Goal: Information Seeking & Learning: Learn about a topic

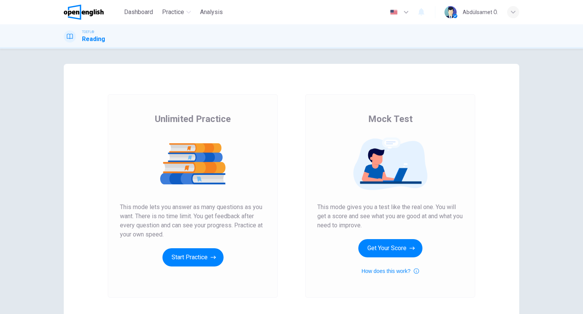
scroll to position [115, 0]
click at [384, 253] on button "Get Your Score" at bounding box center [390, 248] width 64 height 18
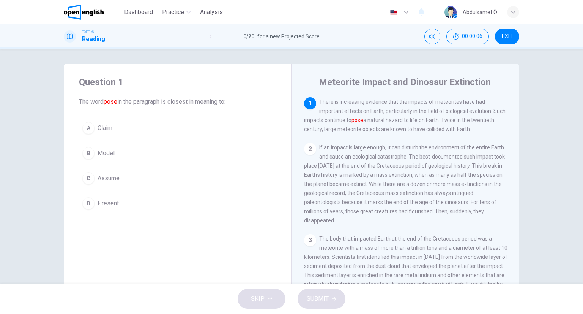
drag, startPoint x: 407, startPoint y: 82, endPoint x: 481, endPoint y: 80, distance: 74.5
click at [481, 80] on h4 "Meteorite Impact and Dinosaur Extinction" at bounding box center [405, 82] width 172 height 12
drag, startPoint x: 483, startPoint y: 80, endPoint x: 450, endPoint y: 85, distance: 33.0
click at [458, 84] on h4 "Meteorite Impact and Dinosaur Extinction" at bounding box center [405, 82] width 172 height 12
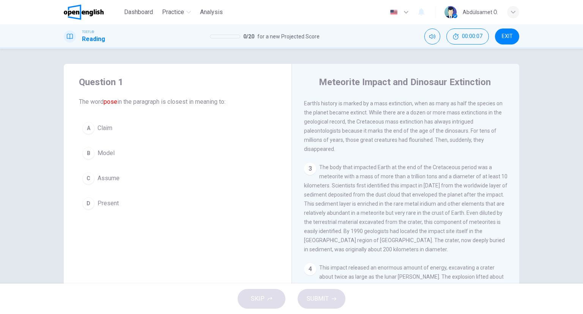
scroll to position [76, 0]
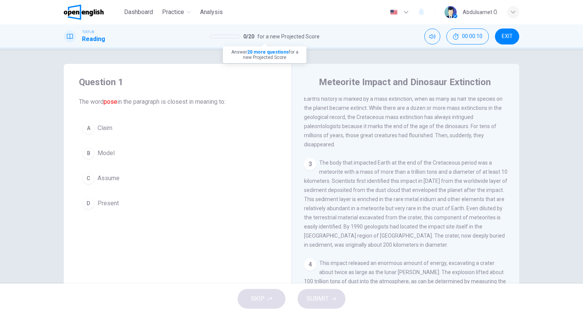
drag, startPoint x: 259, startPoint y: 35, endPoint x: 318, endPoint y: 34, distance: 58.9
click at [318, 34] on span "for a new Projected Score" at bounding box center [288, 36] width 62 height 9
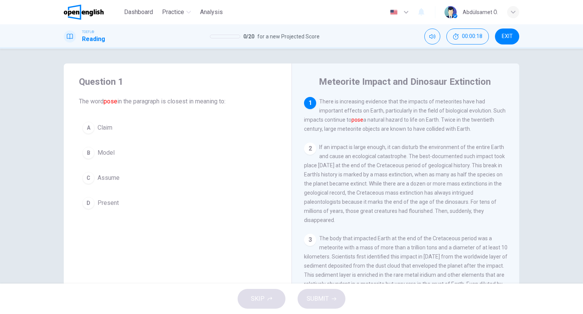
scroll to position [0, 0]
drag, startPoint x: 76, startPoint y: 97, endPoint x: 118, endPoint y: 104, distance: 42.7
click at [118, 104] on div "Question 1 The word pose in the paragraph is closest in meaning to: A Claim B M…" at bounding box center [178, 144] width 228 height 161
drag, startPoint x: 103, startPoint y: 102, endPoint x: 138, endPoint y: 105, distance: 35.8
click at [138, 105] on span "The word pose in the paragraph is closest in meaning to:" at bounding box center [177, 101] width 197 height 9
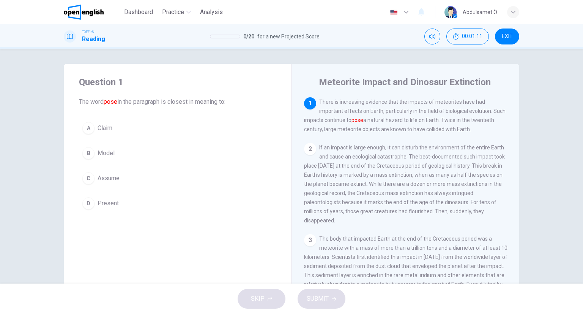
drag, startPoint x: 103, startPoint y: 101, endPoint x: 123, endPoint y: 102, distance: 20.6
click at [125, 102] on span "The word pose in the paragraph is closest in meaning to:" at bounding box center [177, 101] width 197 height 9
click at [137, 99] on span "The word pose in the paragraph is closest in meaning to:" at bounding box center [177, 101] width 197 height 9
drag, startPoint x: 94, startPoint y: 101, endPoint x: 124, endPoint y: 103, distance: 29.7
click at [124, 103] on span "The word pose in the paragraph is closest in meaning to:" at bounding box center [177, 101] width 197 height 9
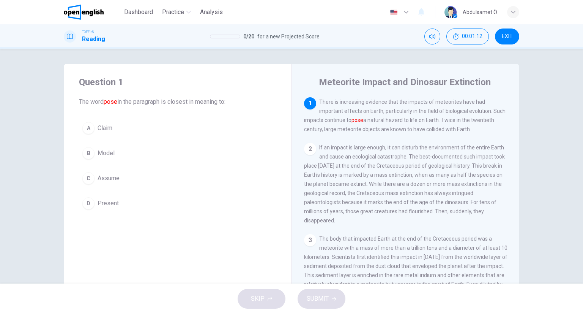
drag, startPoint x: 122, startPoint y: 102, endPoint x: 79, endPoint y: 102, distance: 42.9
drag, startPoint x: 88, startPoint y: 103, endPoint x: 138, endPoint y: 99, distance: 49.5
click at [138, 99] on span "The word pose in the paragraph is closest in meaning to:" at bounding box center [177, 101] width 197 height 9
drag, startPoint x: 98, startPoint y: 98, endPoint x: 178, endPoint y: 103, distance: 80.7
click at [178, 103] on span "The word pose in the paragraph is closest in meaning to:" at bounding box center [177, 101] width 197 height 9
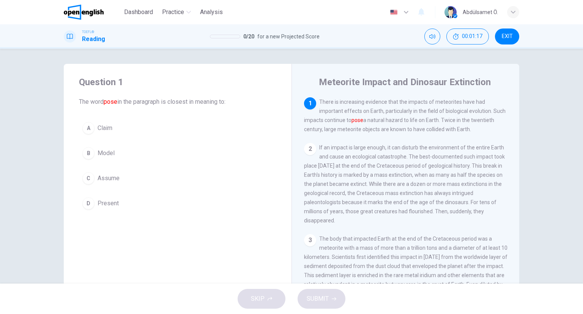
drag, startPoint x: 323, startPoint y: 125, endPoint x: 346, endPoint y: 122, distance: 22.9
click at [367, 125] on div "1 There is increasing evidence that the impacts of meteorites have had importan…" at bounding box center [406, 115] width 204 height 36
drag, startPoint x: 346, startPoint y: 122, endPoint x: 349, endPoint y: 116, distance: 7.2
click at [349, 121] on span "There is increasing evidence that the impacts of meteorites have had important …" at bounding box center [405, 115] width 202 height 33
drag, startPoint x: 278, startPoint y: 37, endPoint x: 317, endPoint y: 35, distance: 39.2
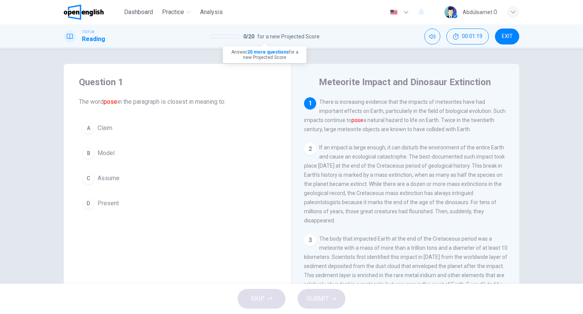
click at [317, 35] on span "for a new Projected Score" at bounding box center [288, 36] width 62 height 9
click at [88, 155] on div "B" at bounding box center [88, 153] width 12 height 12
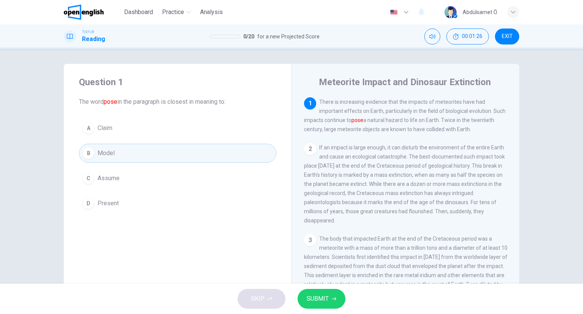
click at [96, 133] on button "A Claim" at bounding box center [177, 127] width 197 height 19
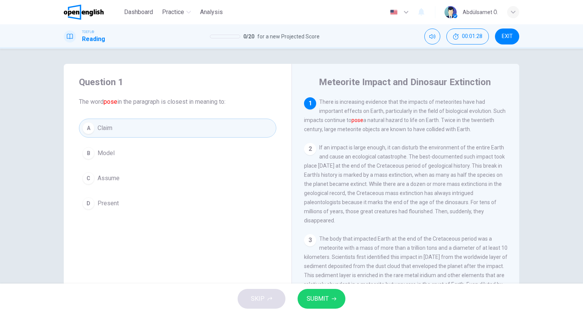
drag, startPoint x: 366, startPoint y: 116, endPoint x: 374, endPoint y: 116, distance: 8.4
click at [374, 116] on div "1 There is increasing evidence that the impacts of meteorites have had importan…" at bounding box center [406, 115] width 204 height 36
drag, startPoint x: 322, startPoint y: 119, endPoint x: 372, endPoint y: 121, distance: 50.2
click at [372, 121] on span "There is increasing evidence that the impacts of meteorites have had important …" at bounding box center [405, 115] width 202 height 33
click at [110, 156] on span "Model" at bounding box center [106, 152] width 17 height 9
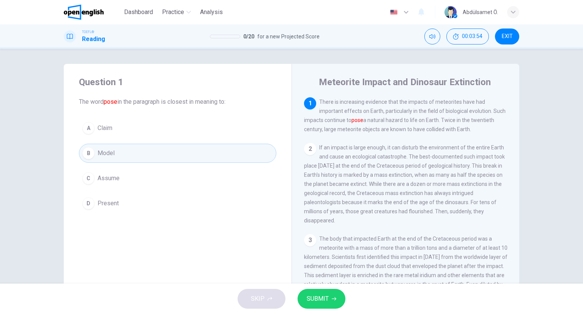
drag, startPoint x: 346, startPoint y: 120, endPoint x: 383, endPoint y: 119, distance: 37.2
click at [383, 119] on span "There is increasing evidence that the impacts of meteorites have had important …" at bounding box center [405, 115] width 202 height 33
drag, startPoint x: 348, startPoint y: 120, endPoint x: 388, endPoint y: 117, distance: 40.4
click at [388, 117] on span "There is increasing evidence that the impacts of meteorites have had important …" at bounding box center [405, 115] width 202 height 33
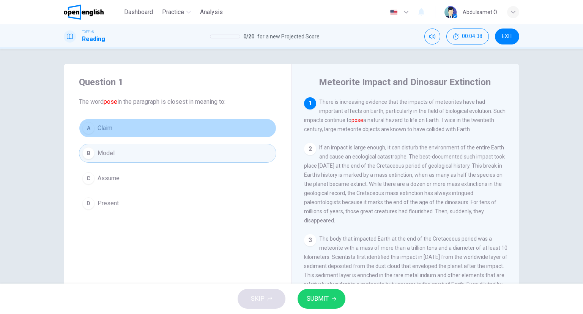
click at [106, 134] on button "A Claim" at bounding box center [177, 127] width 197 height 19
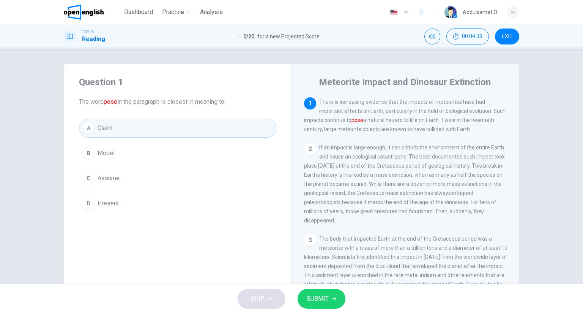
click at [124, 187] on button "C Assume" at bounding box center [177, 178] width 197 height 19
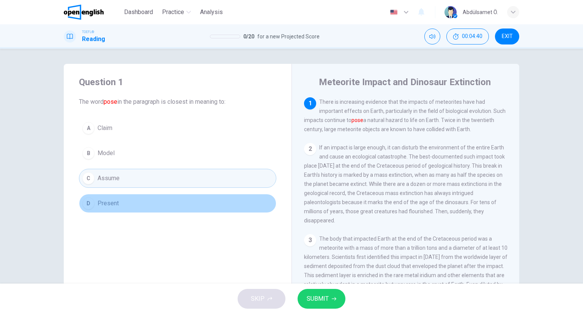
click at [127, 200] on button "D Present" at bounding box center [177, 203] width 197 height 19
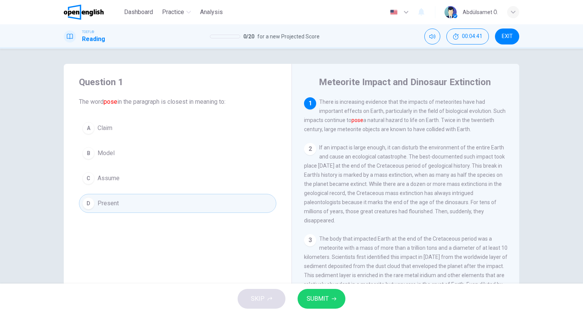
click at [334, 302] on button "SUBMIT" at bounding box center [322, 299] width 48 height 20
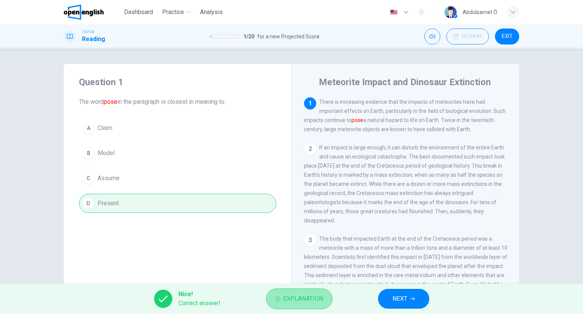
click at [298, 297] on span "Explanation" at bounding box center [303, 298] width 40 height 11
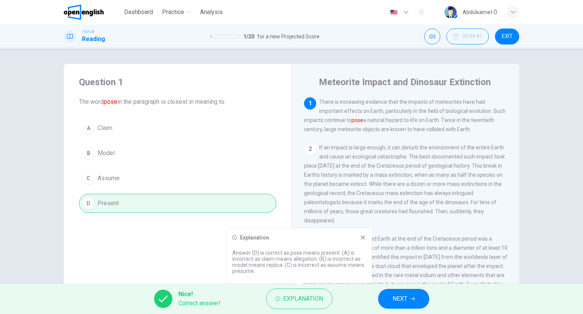
click at [361, 238] on icon at bounding box center [363, 237] width 6 height 6
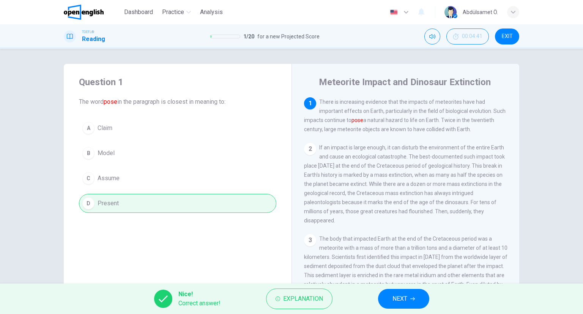
click at [404, 303] on span "NEXT" at bounding box center [400, 298] width 15 height 11
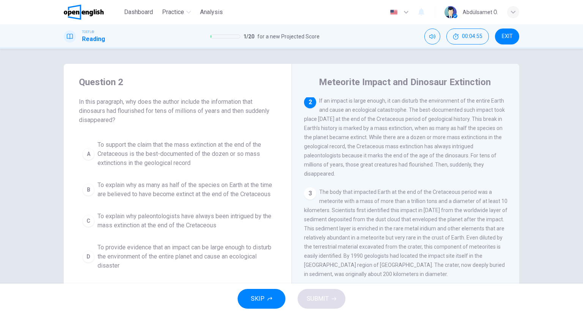
drag, startPoint x: 374, startPoint y: 111, endPoint x: 409, endPoint y: 111, distance: 35.7
click at [409, 111] on span "If an impact is large enough, it can disturb the environment of the entire Eart…" at bounding box center [404, 137] width 201 height 79
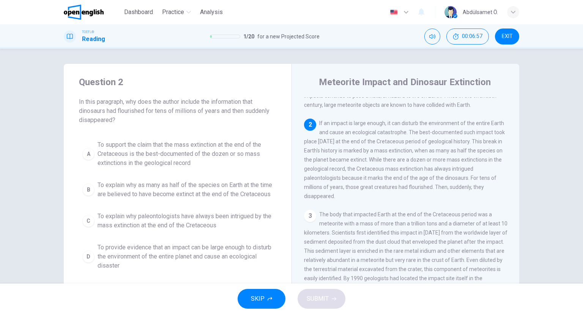
scroll to position [24, 0]
click at [85, 193] on div "B" at bounding box center [88, 189] width 12 height 12
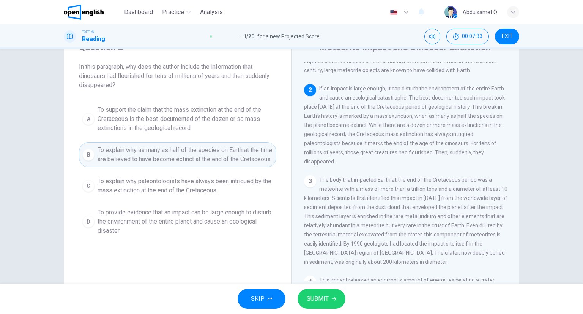
scroll to position [37, 0]
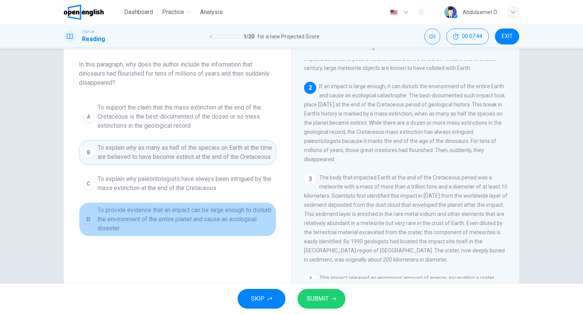
click at [88, 235] on button "D To provide evidence that an impact can be large enough to disturb the environ…" at bounding box center [177, 219] width 197 height 34
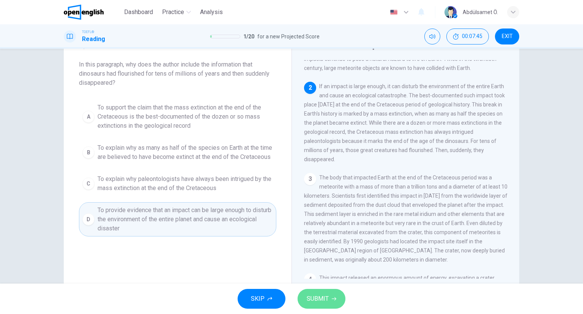
click at [322, 291] on button "SUBMIT" at bounding box center [322, 299] width 48 height 20
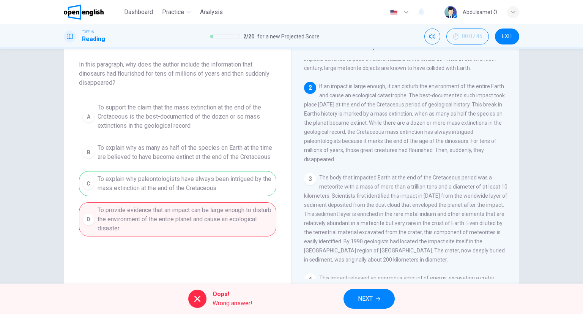
click at [199, 296] on icon at bounding box center [197, 298] width 6 height 6
click at [350, 300] on button "NEXT" at bounding box center [369, 299] width 51 height 20
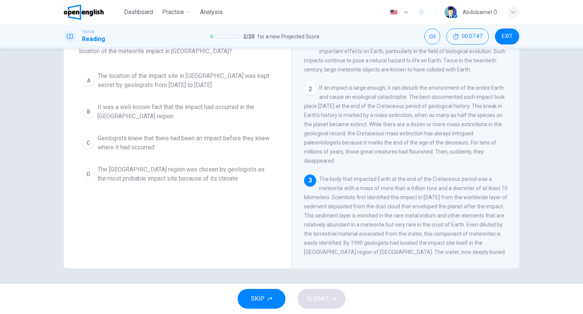
scroll to position [0, 0]
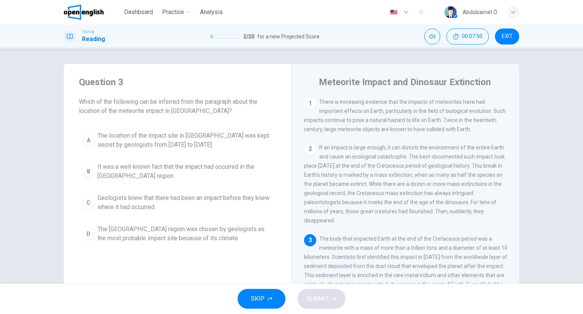
drag, startPoint x: 75, startPoint y: 102, endPoint x: 173, endPoint y: 110, distance: 98.3
click at [173, 110] on div "Question 3 Which of the following can be inferred from the paragraph about the …" at bounding box center [178, 161] width 228 height 194
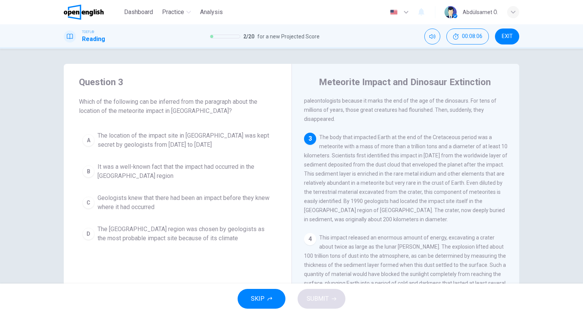
scroll to position [101, 0]
click at [393, 222] on span "The body that impacted Earth at the end of the Cretaceous period was a meteorit…" at bounding box center [406, 178] width 204 height 88
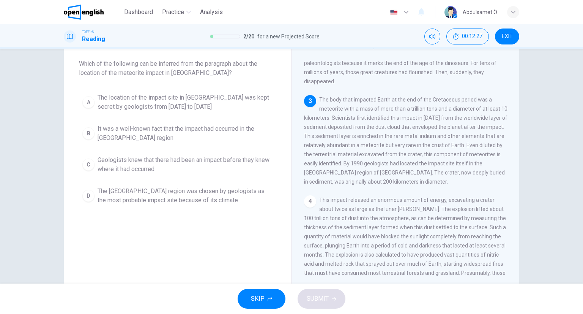
click at [162, 137] on span "It was a well-known fact that the impact had occurred in the [GEOGRAPHIC_DATA] …" at bounding box center [185, 133] width 175 height 18
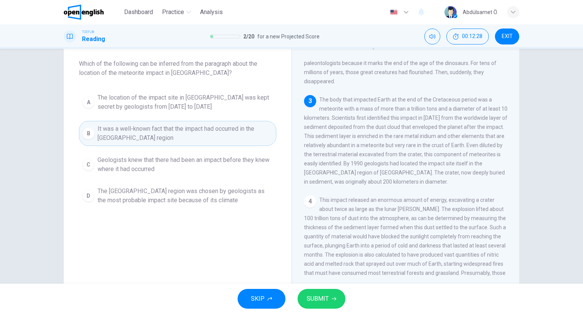
click at [331, 294] on div "Dashboard Practice Analysis English ** ​ Abdülsamet Ö. TOEFL® Reading 2 / 20 fo…" at bounding box center [291, 157] width 583 height 314
click at [331, 294] on button "SUBMIT" at bounding box center [322, 299] width 48 height 20
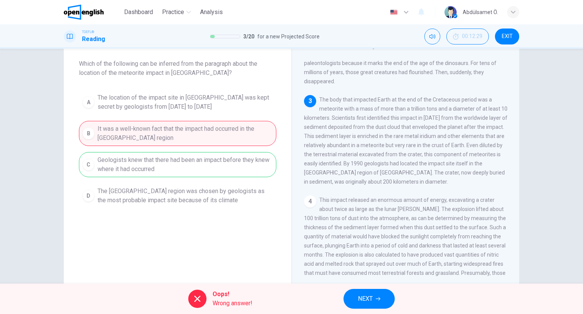
click at [173, 161] on div "A The location of the impact site in [GEOGRAPHIC_DATA] was kept secret by geolo…" at bounding box center [177, 149] width 197 height 118
click at [382, 298] on button "NEXT" at bounding box center [369, 299] width 51 height 20
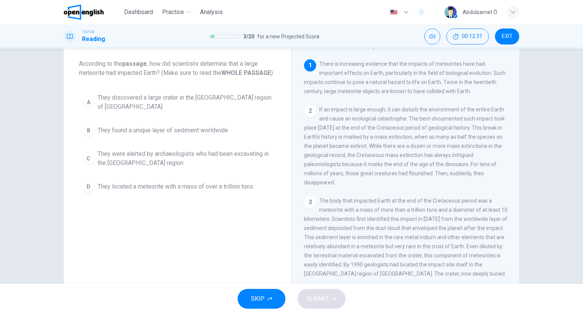
scroll to position [0, 0]
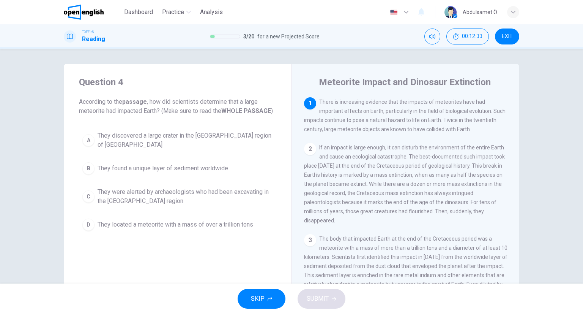
drag, startPoint x: 121, startPoint y: 101, endPoint x: 159, endPoint y: 101, distance: 37.2
click at [159, 101] on span "According to the passage , how did scientists determine that a large meteorite …" at bounding box center [177, 106] width 197 height 18
drag, startPoint x: 199, startPoint y: 101, endPoint x: 223, endPoint y: 101, distance: 24.3
click at [223, 101] on span "According to the passage , how did scientists determine that a large meteorite …" at bounding box center [177, 106] width 197 height 18
drag, startPoint x: 226, startPoint y: 111, endPoint x: 361, endPoint y: 104, distance: 135.0
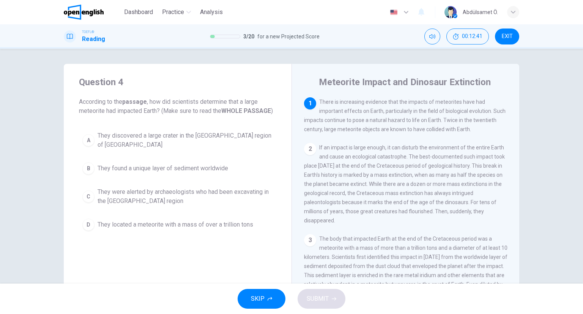
click at [362, 104] on div "Question 4 According to the passage , how did scientists determine that a large…" at bounding box center [292, 196] width 456 height 264
drag, startPoint x: 162, startPoint y: 110, endPoint x: 279, endPoint y: 114, distance: 116.6
click at [279, 114] on div "Question 4 According to the passage , how did scientists determine that a large…" at bounding box center [178, 155] width 228 height 182
drag, startPoint x: 124, startPoint y: 136, endPoint x: 198, endPoint y: 175, distance: 83.6
click at [198, 175] on div "A They discovered a large crater in the [GEOGRAPHIC_DATA] region of [GEOGRAPHIC…" at bounding box center [177, 181] width 197 height 106
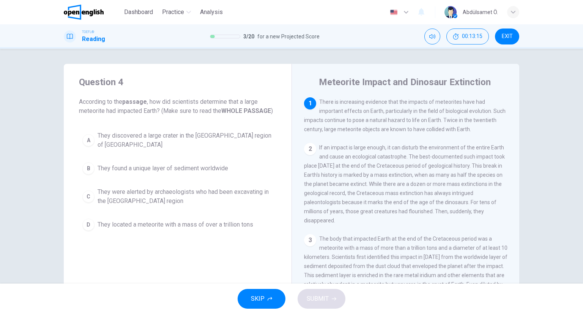
click at [310, 149] on div "2" at bounding box center [310, 149] width 12 height 12
click at [189, 169] on button "B They found a unique layer of sediment worldwide" at bounding box center [177, 168] width 197 height 19
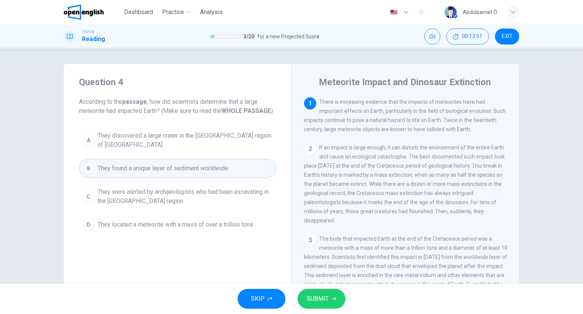
click at [339, 301] on button "SUBMIT" at bounding box center [322, 299] width 48 height 20
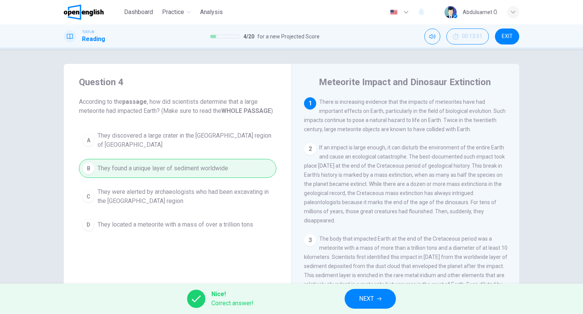
click at [377, 298] on button "NEXT" at bounding box center [370, 299] width 51 height 20
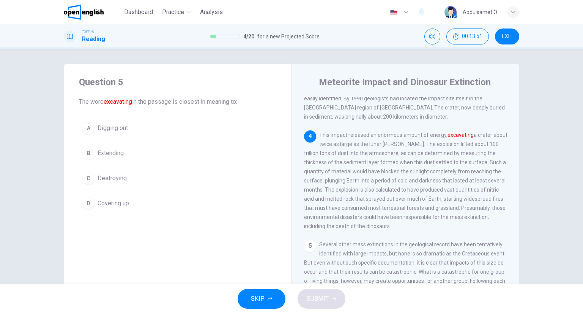
scroll to position [205, 0]
drag, startPoint x: 103, startPoint y: 101, endPoint x: 137, endPoint y: 99, distance: 33.5
click at [137, 99] on span "The word excavating in the passage is closest in meaning to:" at bounding box center [177, 101] width 197 height 9
click at [110, 103] on font "excavating" at bounding box center [118, 101] width 28 height 7
drag, startPoint x: 425, startPoint y: 150, endPoint x: 312, endPoint y: 151, distance: 113.1
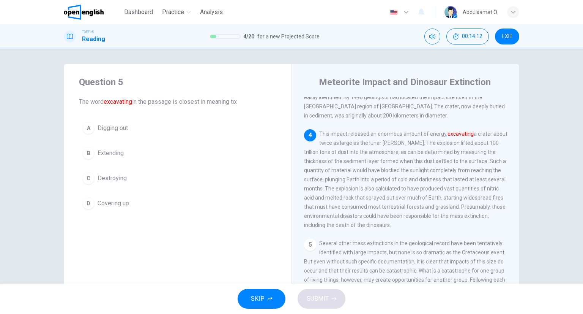
click at [312, 151] on div "4 This impact released an enormous amount of energy, excavating a crater about …" at bounding box center [406, 179] width 204 height 100
click at [314, 150] on div "4 This impact released an enormous amount of energy, excavating a crater about …" at bounding box center [406, 179] width 204 height 100
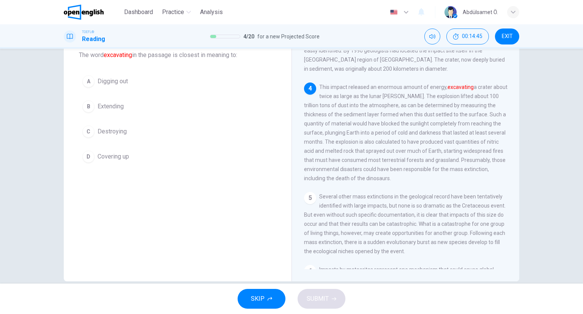
scroll to position [60, 0]
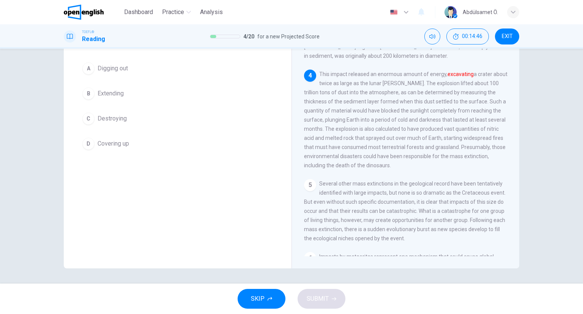
click at [140, 145] on button "D Covering up" at bounding box center [177, 143] width 197 height 19
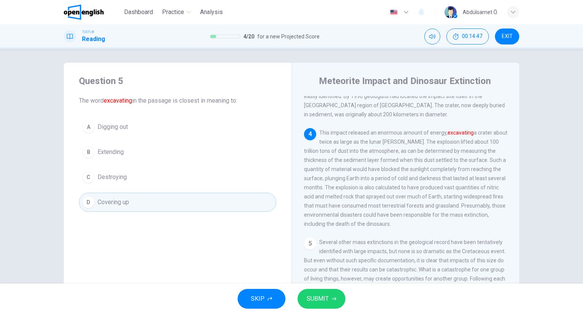
scroll to position [0, 0]
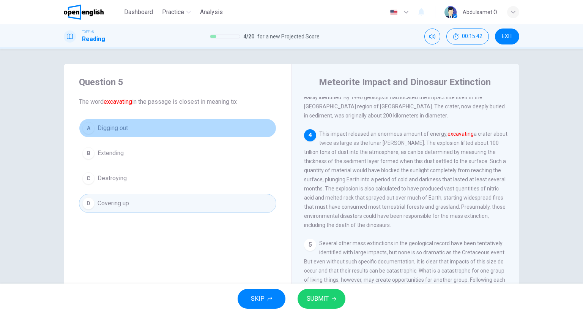
click at [120, 130] on span "Digging out" at bounding box center [113, 127] width 30 height 9
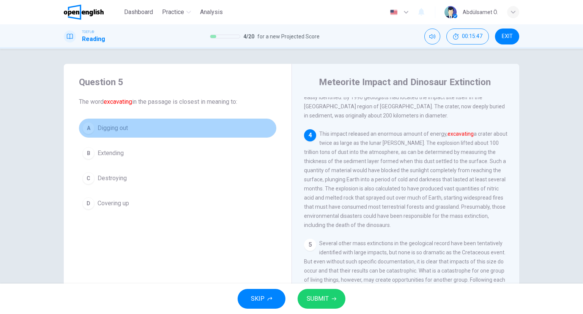
click at [120, 130] on span "Digging out" at bounding box center [113, 127] width 30 height 9
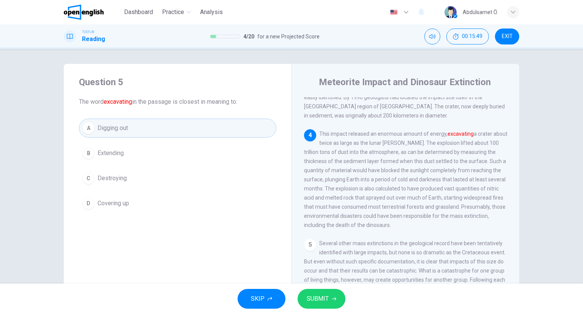
click at [334, 293] on button "SUBMIT" at bounding box center [322, 299] width 48 height 20
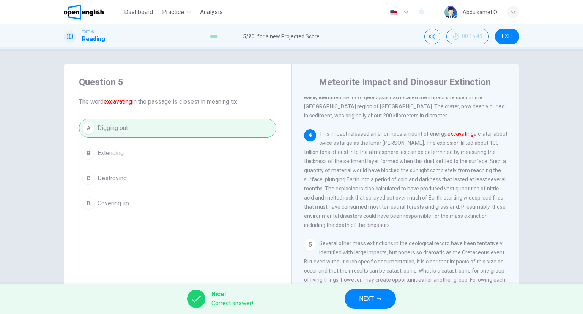
click at [349, 296] on button "NEXT" at bounding box center [370, 299] width 51 height 20
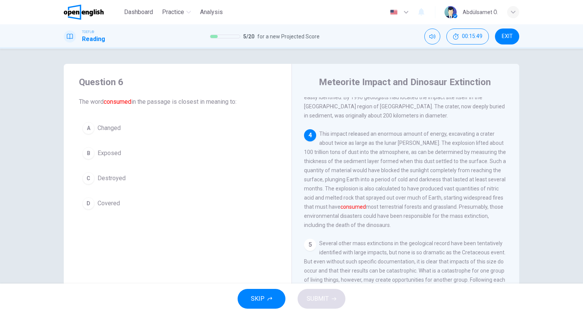
scroll to position [244, 0]
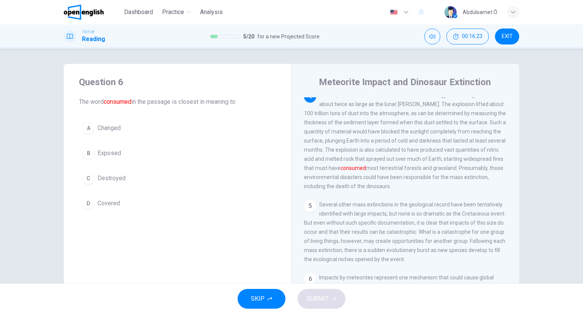
click at [120, 164] on div "A Changed B Exposed C Destroyed D Covered" at bounding box center [177, 165] width 197 height 94
click at [114, 181] on span "Destroyed" at bounding box center [112, 178] width 28 height 9
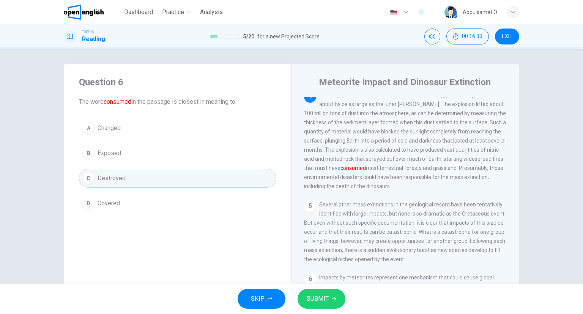
click at [325, 310] on div "SKIP SUBMIT" at bounding box center [291, 298] width 583 height 30
click at [323, 305] on button "SUBMIT" at bounding box center [322, 299] width 48 height 20
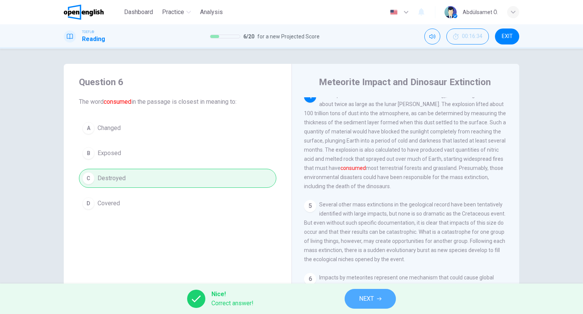
click at [382, 292] on button "NEXT" at bounding box center [370, 299] width 51 height 20
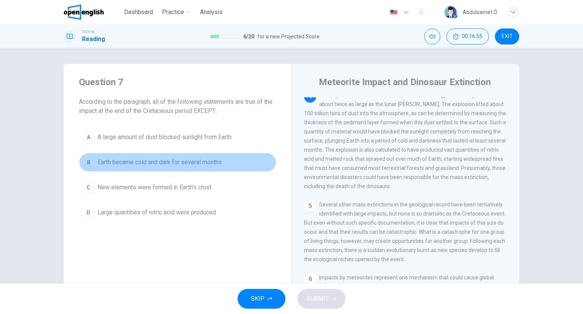
click at [173, 171] on button "B Earth became cold and dark for several months" at bounding box center [177, 162] width 197 height 19
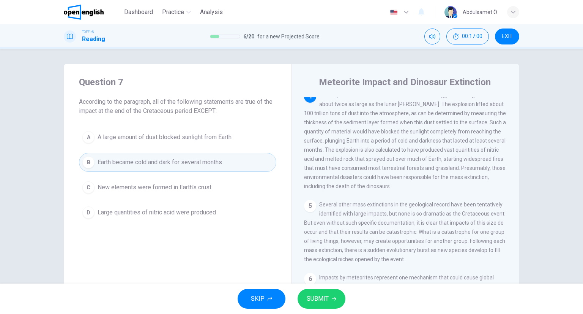
click at [515, 32] on button "EXIT" at bounding box center [507, 36] width 24 height 16
